Goal: Find contact information: Find contact information

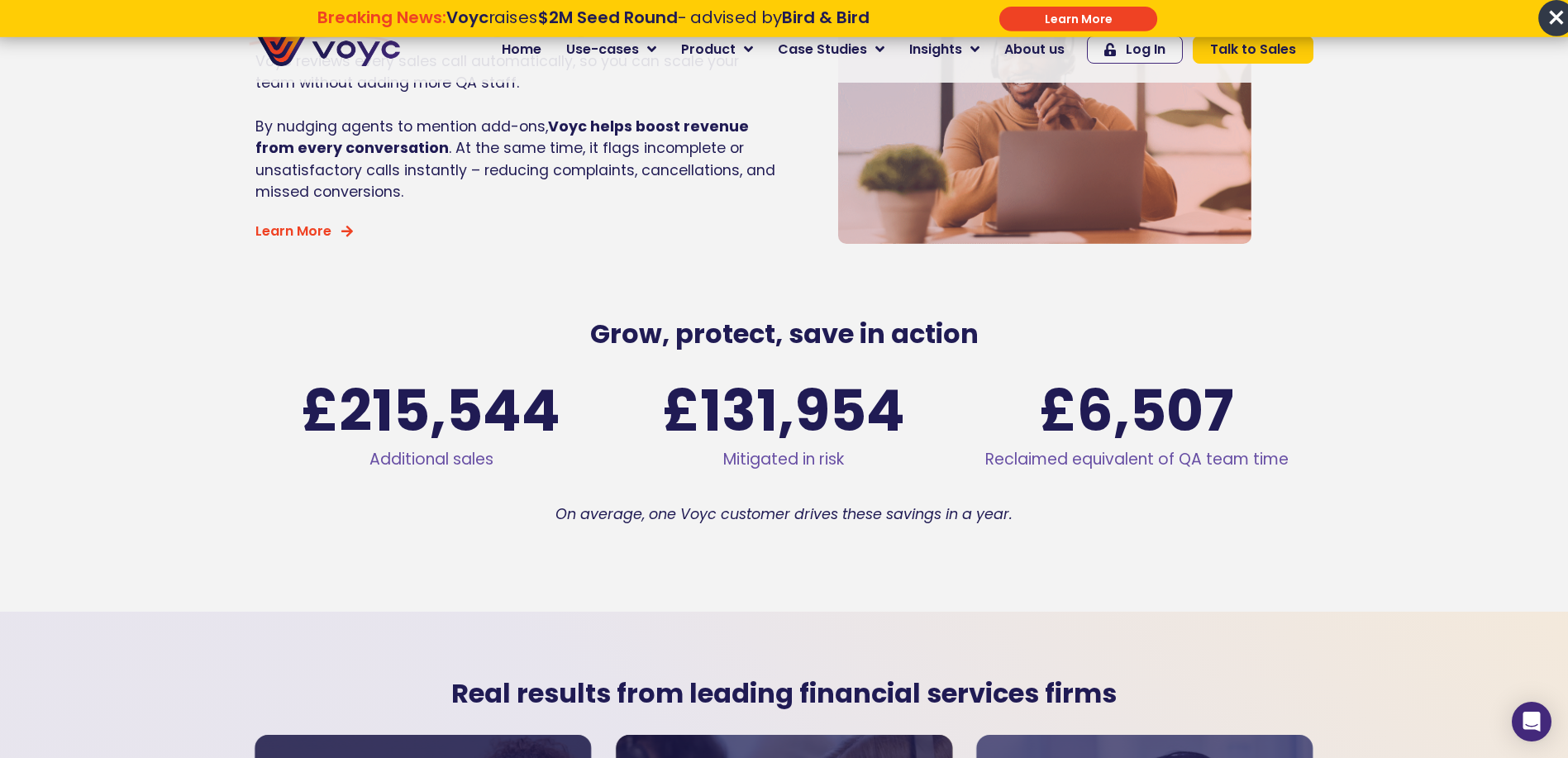
scroll to position [2488, 0]
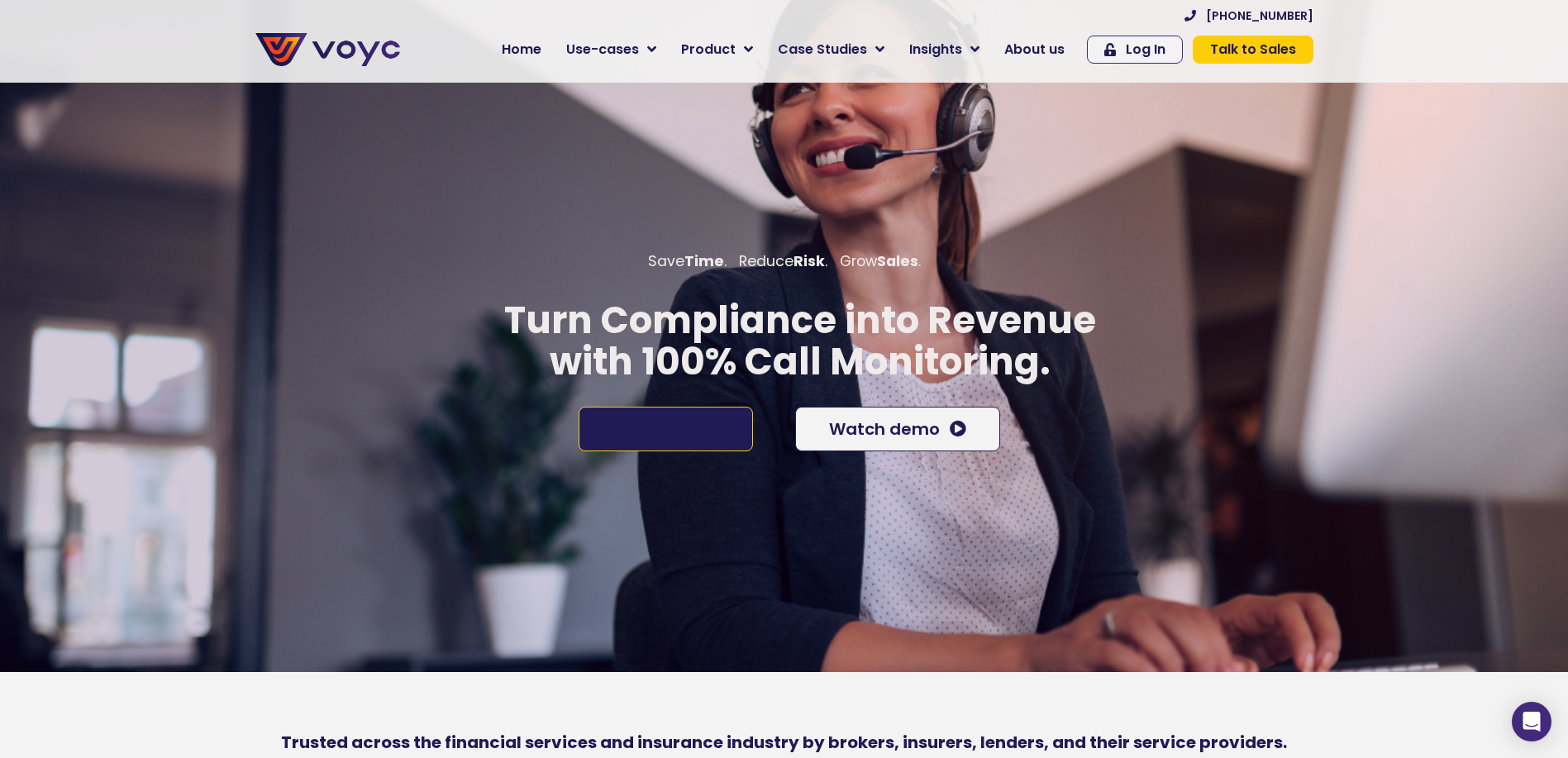
click at [727, 440] on link "Talk to Sales" at bounding box center [665, 429] width 174 height 45
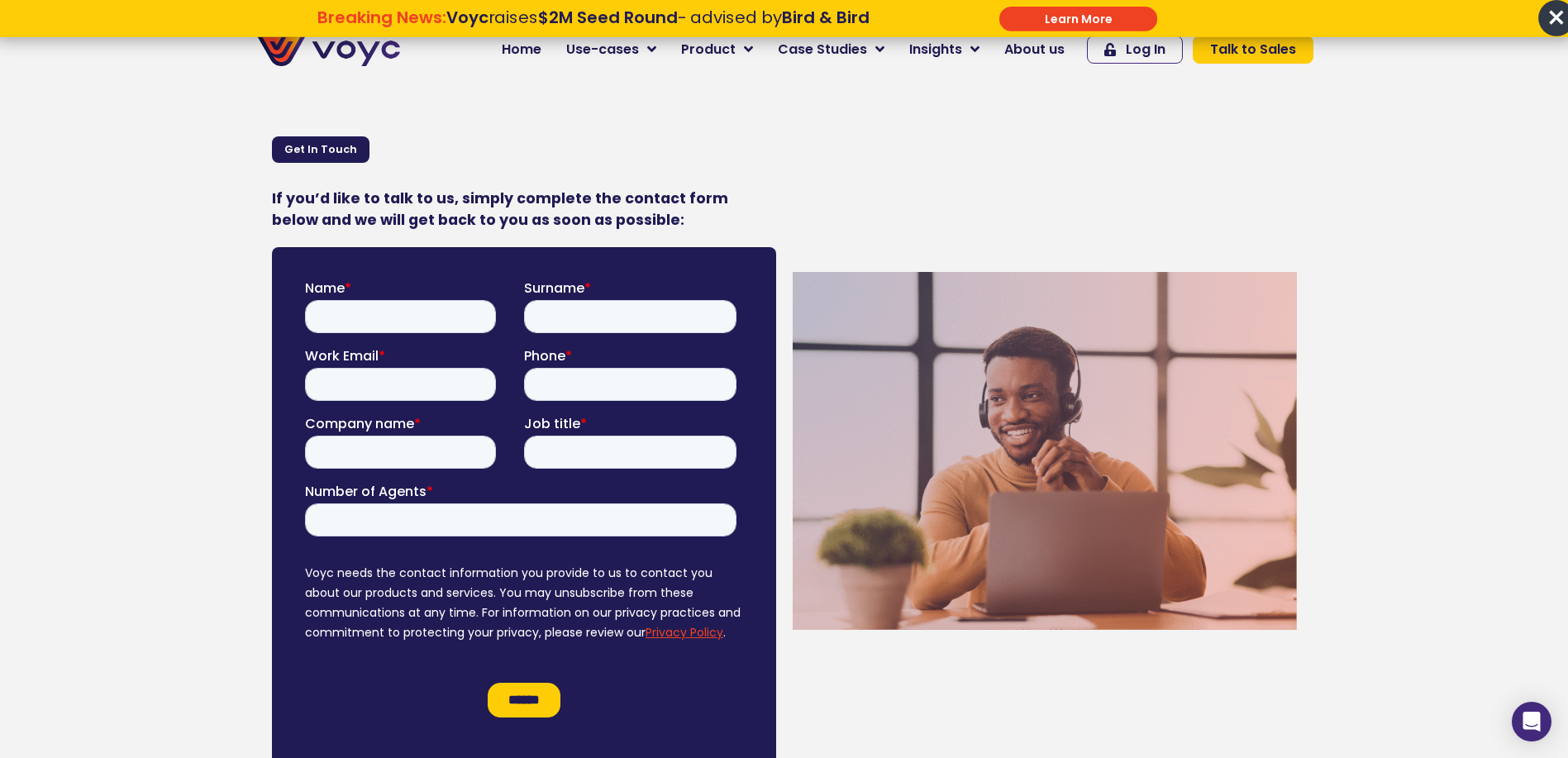
scroll to position [774, 0]
